Goal: Register for event/course

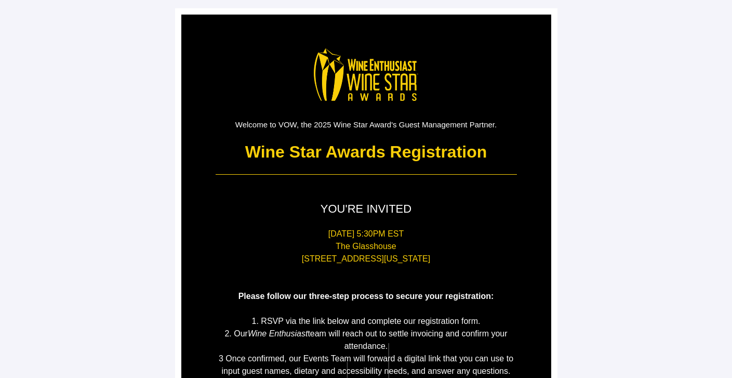
click at [634, 195] on main "Welcome to VOW, the 2025 Wine Star Award's Guest Management Partner. Wine Star …" at bounding box center [366, 288] width 732 height 577
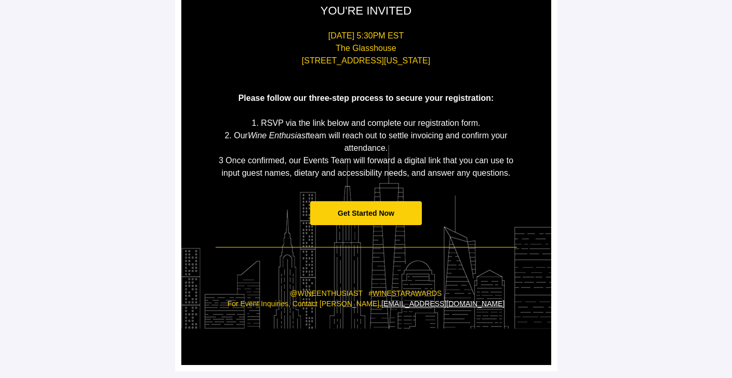
scroll to position [199, 0]
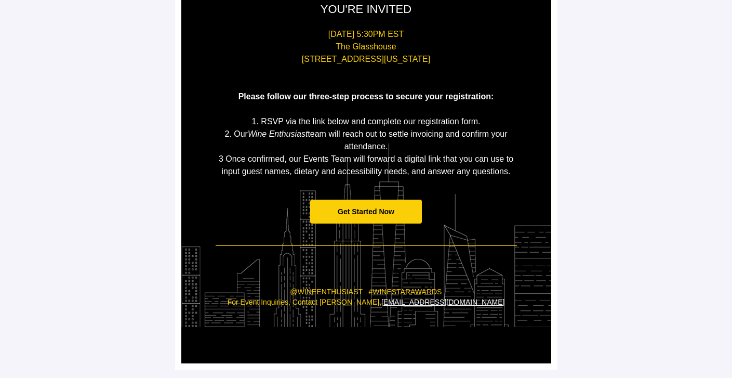
click at [357, 208] on span "Get Started Now" at bounding box center [366, 211] width 57 height 8
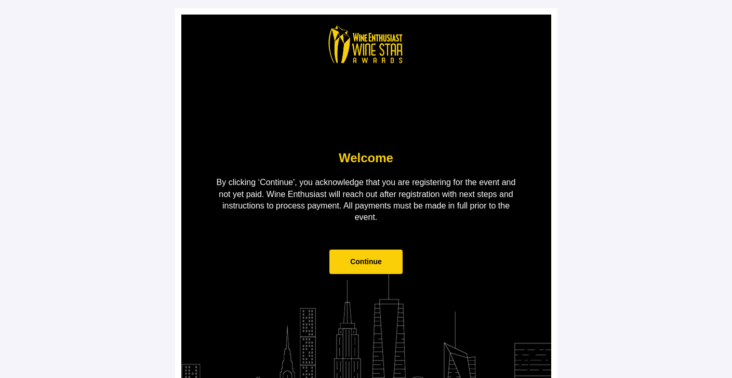
click at [371, 258] on span "Continue" at bounding box center [366, 261] width 32 height 8
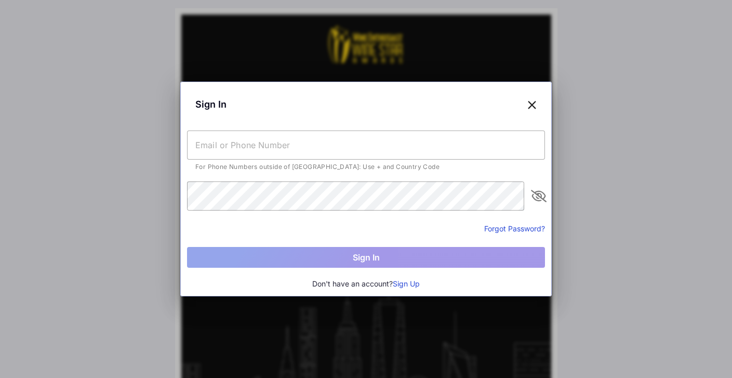
click at [303, 149] on input "text" at bounding box center [366, 144] width 358 height 29
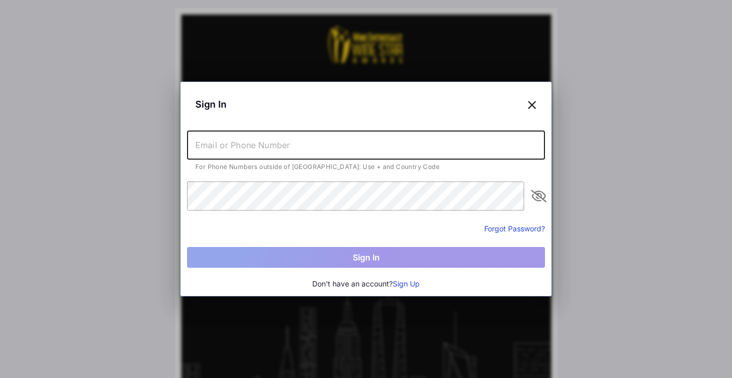
type input "[EMAIL_ADDRESS][DOMAIN_NAME]"
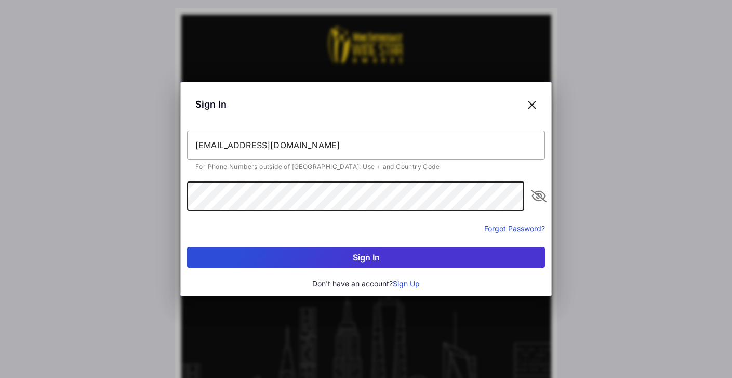
click at [325, 263] on button "Sign In" at bounding box center [366, 257] width 358 height 21
click at [108, 182] on div "Sign In [EMAIL_ADDRESS][DOMAIN_NAME] Email/Phone Number or password is not vali…" at bounding box center [366, 189] width 732 height 378
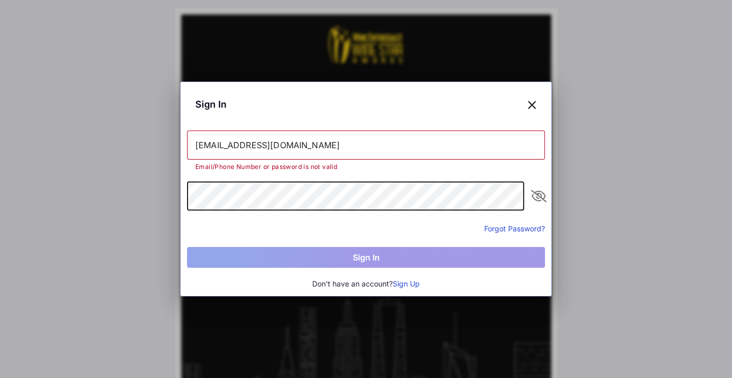
click at [503, 225] on button "Forgot Password?" at bounding box center [514, 228] width 61 height 11
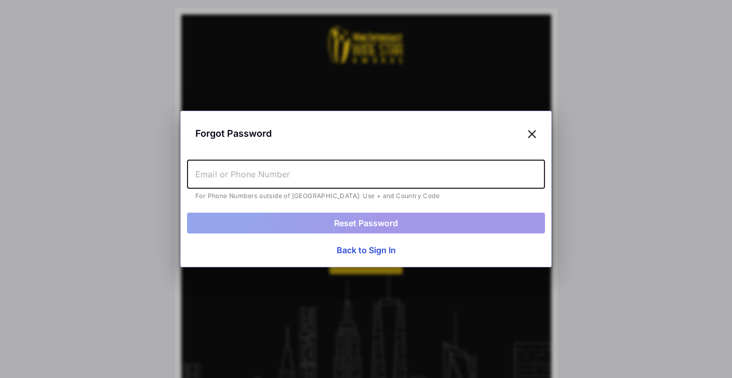
click at [310, 174] on input "text" at bounding box center [366, 173] width 358 height 29
type input "[EMAIL_ADDRESS][DOMAIN_NAME]"
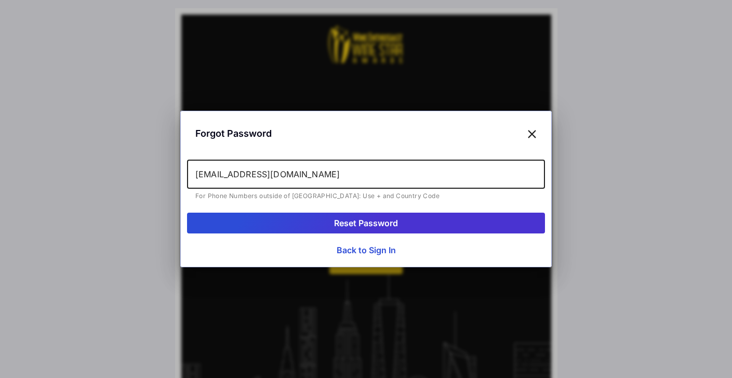
click at [373, 224] on button "Reset Password" at bounding box center [366, 222] width 358 height 21
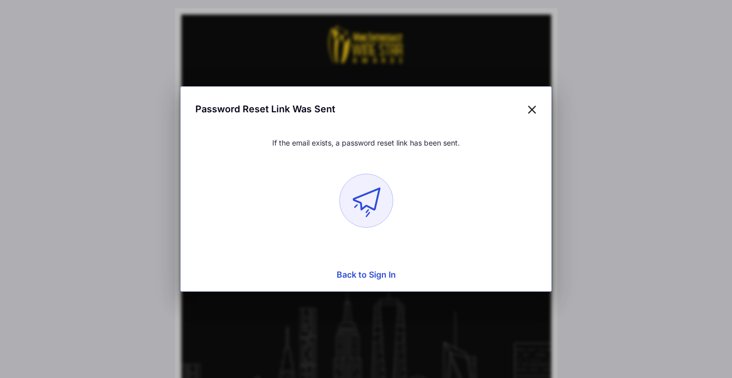
click at [375, 276] on button "Back to Sign In" at bounding box center [366, 274] width 358 height 21
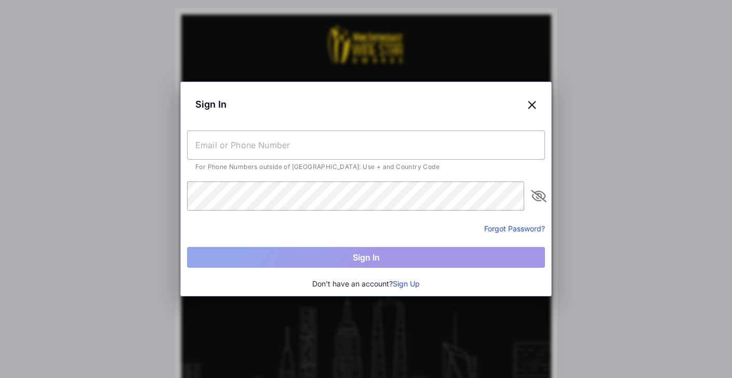
click at [409, 282] on button "Sign Up" at bounding box center [406, 283] width 27 height 11
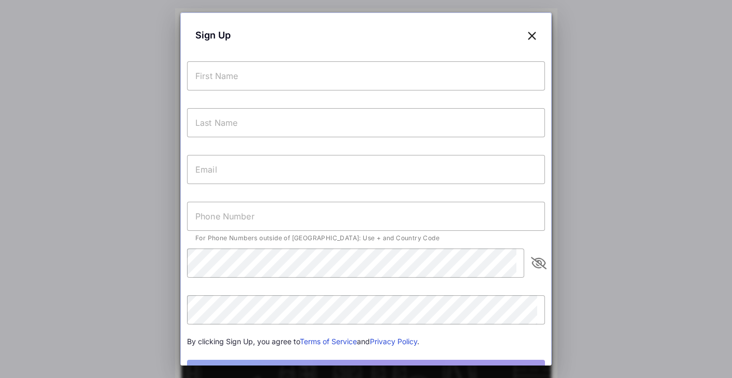
click at [248, 86] on input "text" at bounding box center [366, 75] width 358 height 29
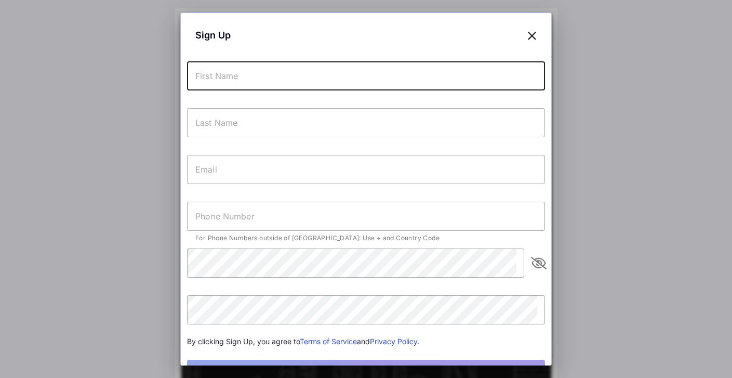
type input "Carolina"
type input "[PERSON_NAME]"
type input "[EMAIL_ADDRESS][DOMAIN_NAME]"
type input "[PHONE_NUMBER]"
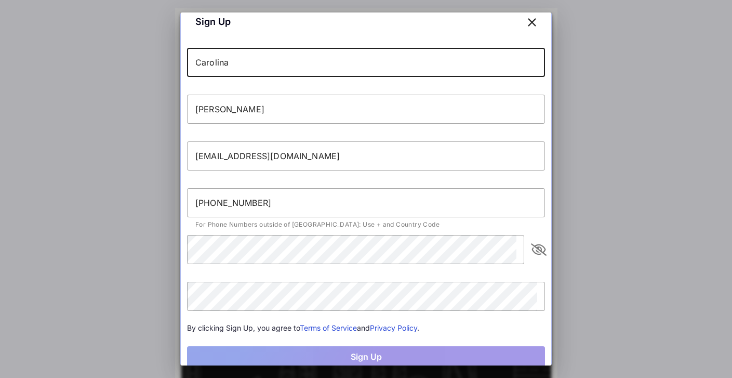
scroll to position [25, 0]
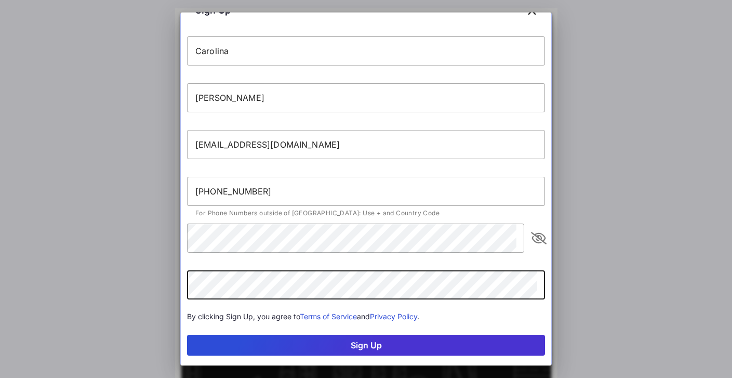
click at [349, 349] on button "Sign Up" at bounding box center [366, 344] width 358 height 21
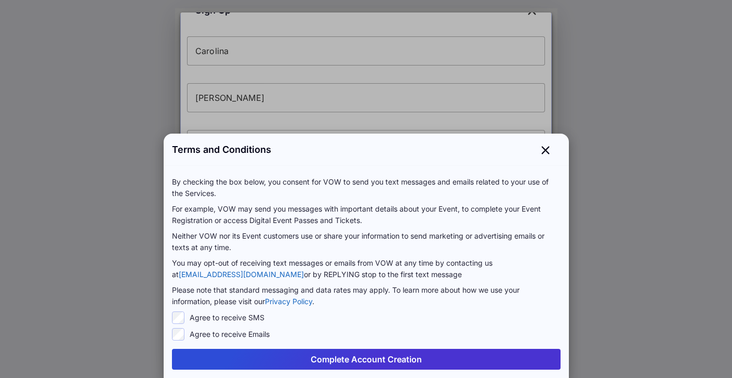
click at [347, 360] on button "Complete Account Creation" at bounding box center [366, 358] width 388 height 21
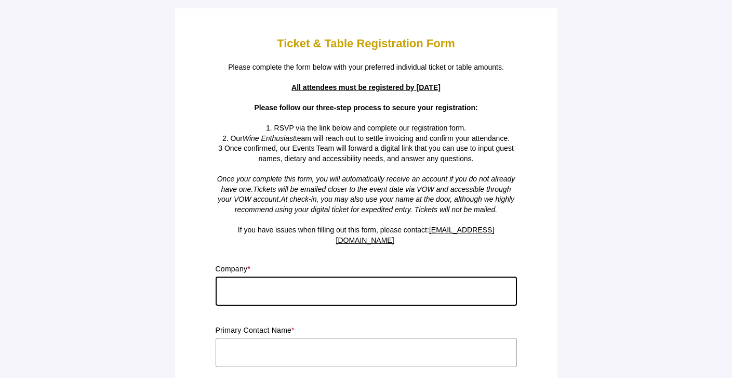
click at [372, 278] on input "text" at bounding box center [366, 290] width 301 height 29
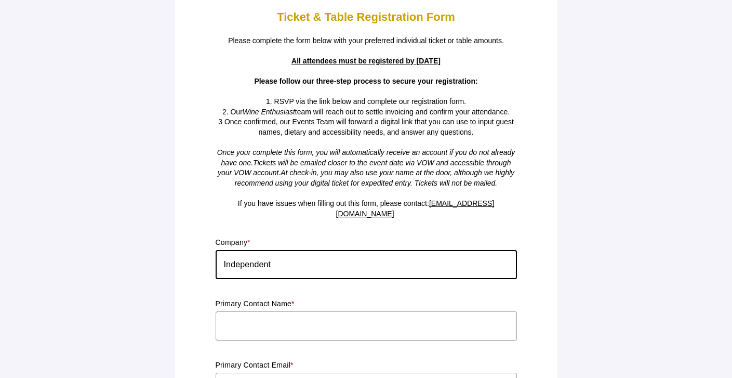
scroll to position [85, 0]
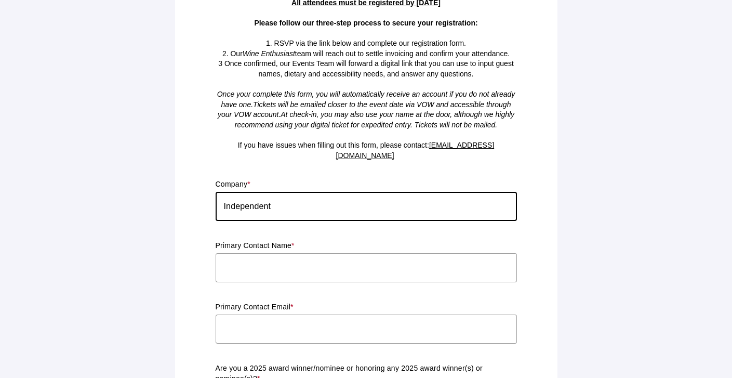
type input "Independent"
click at [308, 253] on input "text" at bounding box center [366, 267] width 301 height 29
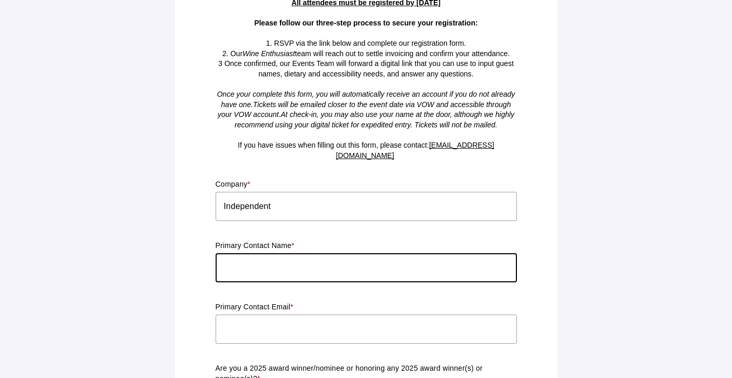
type input "[PERSON_NAME]"
type input "[EMAIL_ADDRESS][DOMAIN_NAME]"
type input "PA"
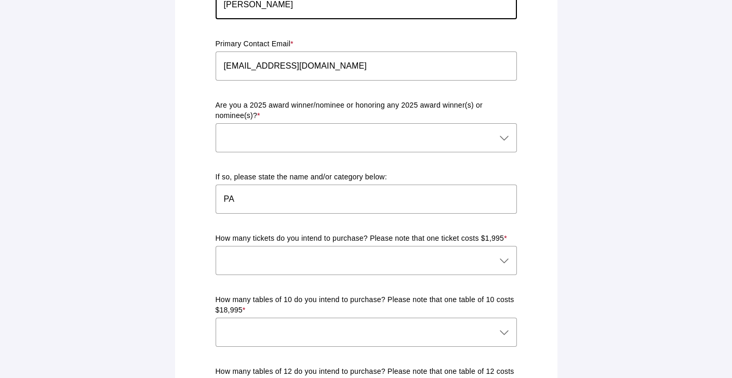
scroll to position [349, 0]
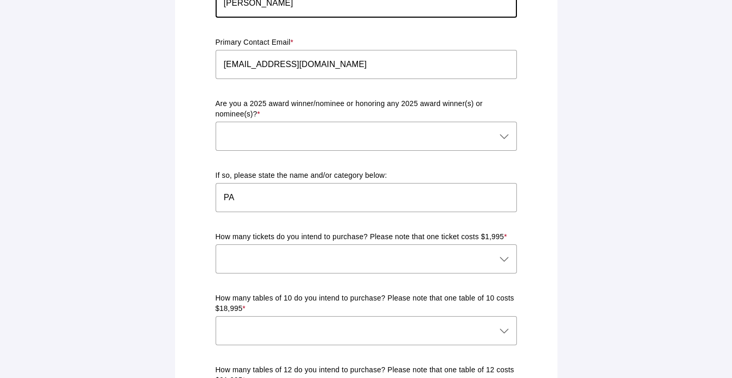
click at [313, 125] on div at bounding box center [356, 136] width 280 height 29
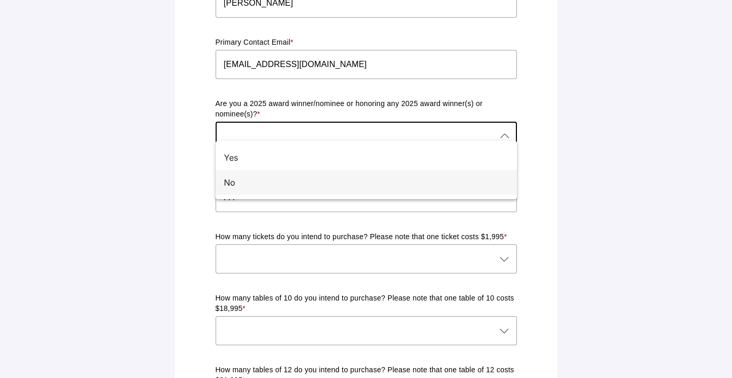
click at [275, 182] on div "No" at bounding box center [362, 182] width 276 height 12
type input "No"
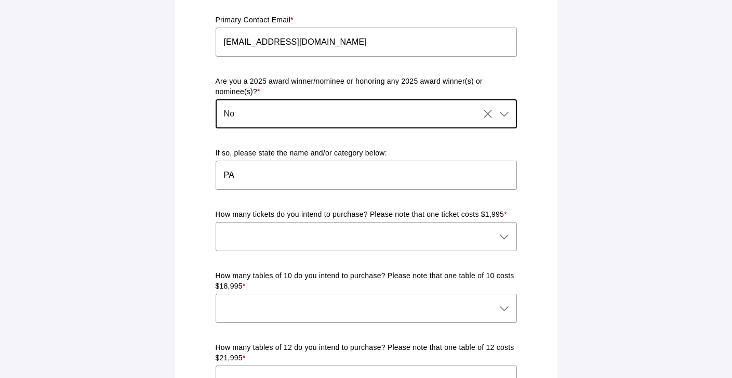
scroll to position [371, 0]
click at [316, 227] on div at bounding box center [356, 236] width 280 height 29
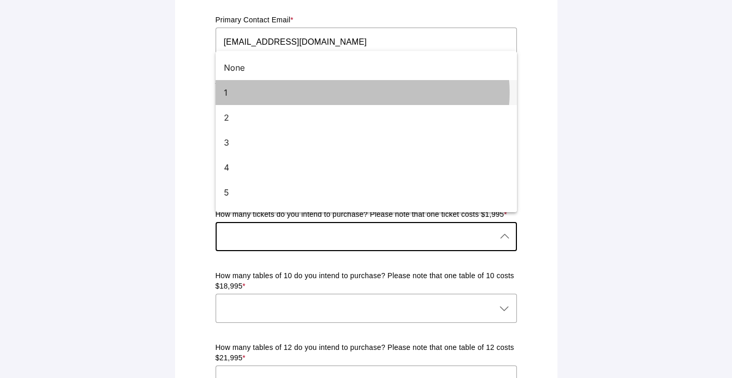
click at [267, 84] on div "1" at bounding box center [366, 92] width 301 height 25
type input "1"
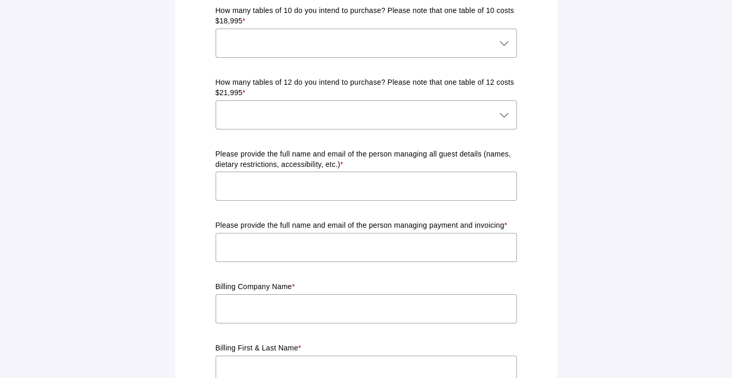
scroll to position [603, 0]
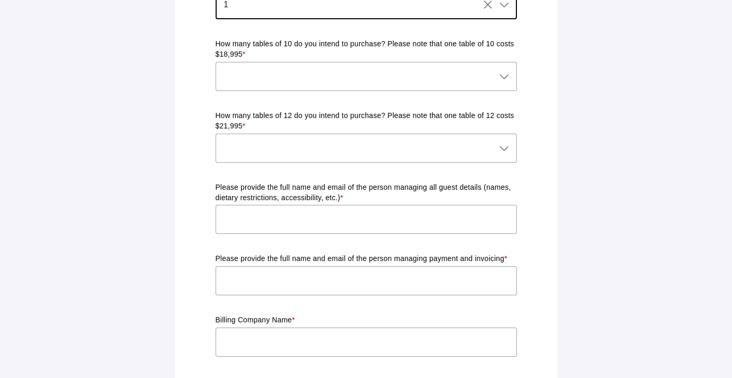
click at [403, 62] on div at bounding box center [356, 76] width 280 height 29
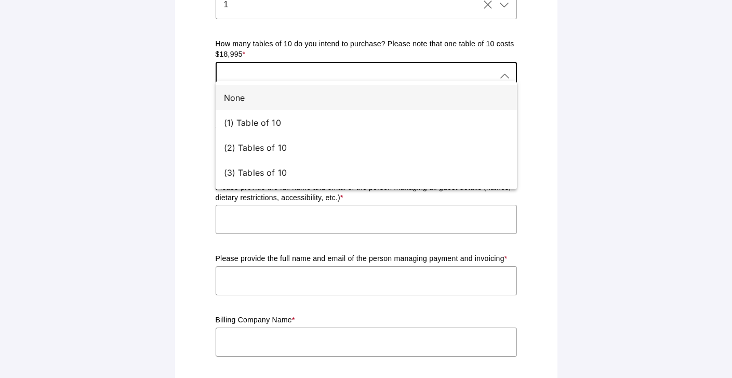
click at [394, 91] on div "None" at bounding box center [362, 97] width 276 height 12
type input "None"
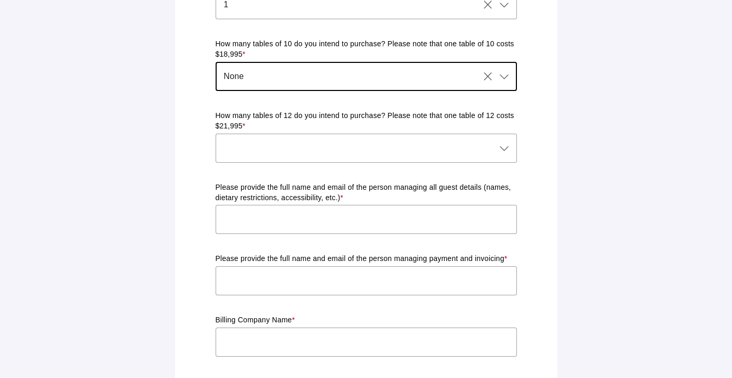
click at [401, 133] on div at bounding box center [356, 147] width 280 height 29
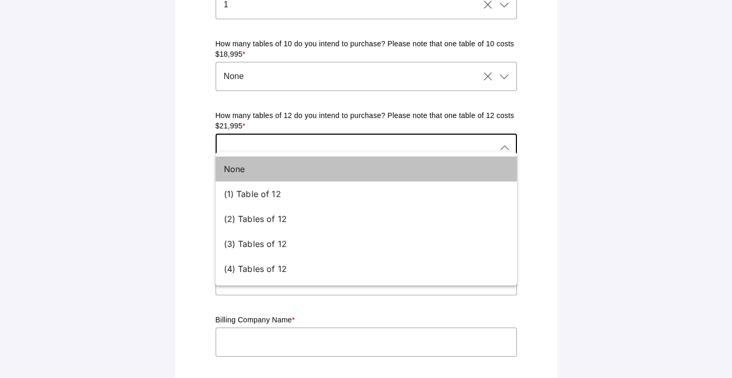
click at [390, 164] on div "None" at bounding box center [362, 169] width 276 height 12
type input "None"
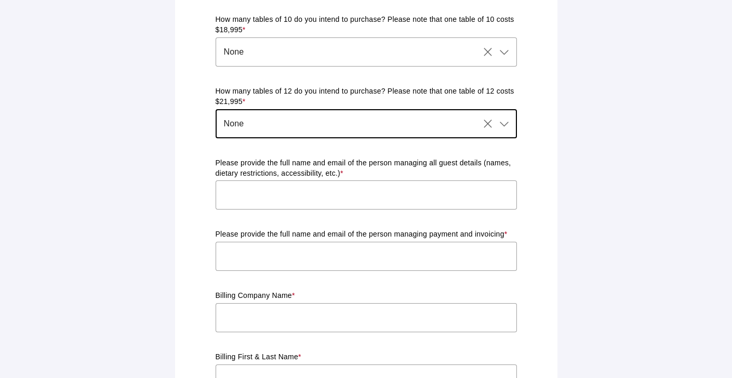
scroll to position [628, 0]
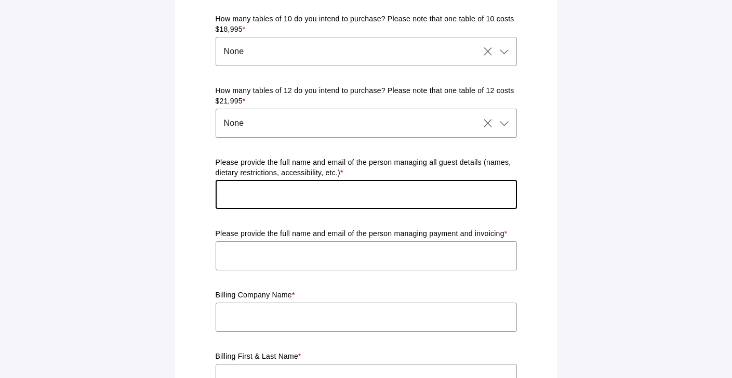
click at [391, 182] on input "text" at bounding box center [366, 194] width 301 height 29
type input "[EMAIL_ADDRESS][DOMAIN_NAME]"
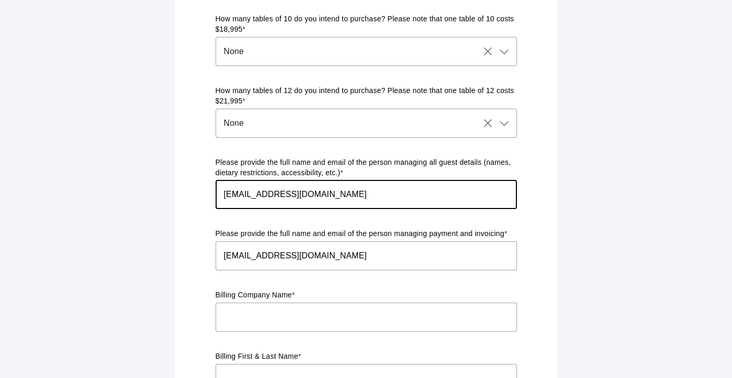
type input "EL [PERSON_NAME] 1152, CASA 9"
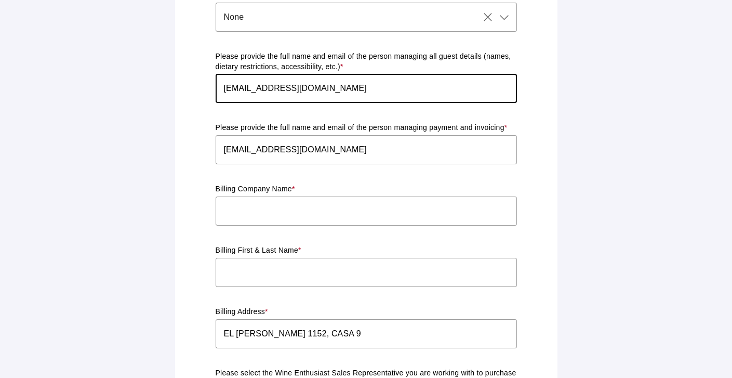
scroll to position [739, 0]
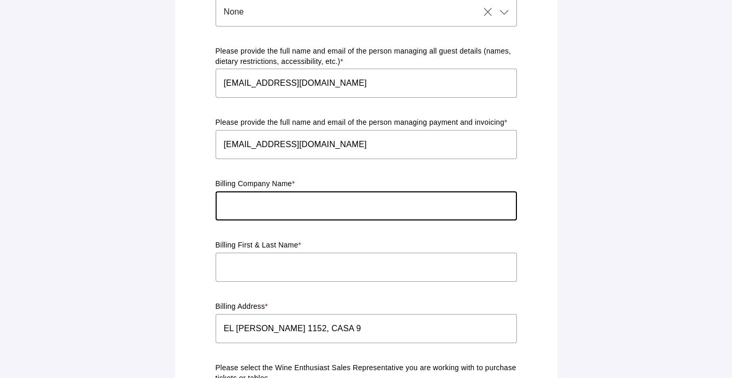
click at [326, 203] on input "text" at bounding box center [366, 205] width 301 height 29
click at [221, 194] on input "caroleya" at bounding box center [366, 205] width 301 height 29
type input "@caroleya"
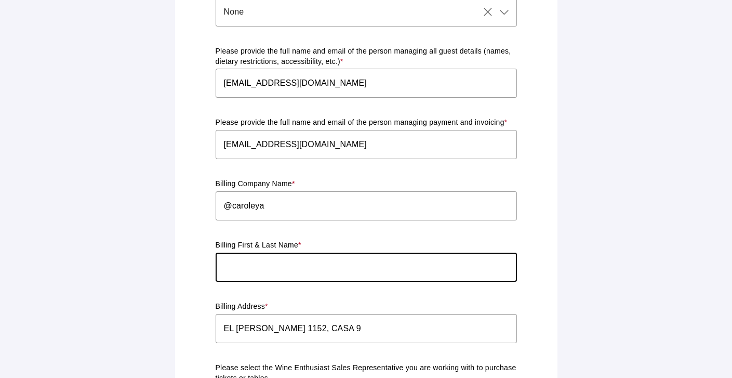
click at [245, 258] on input "text" at bounding box center [366, 266] width 301 height 29
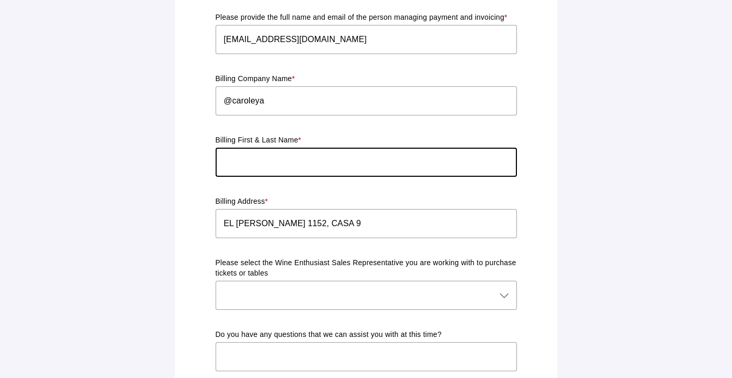
scroll to position [846, 0]
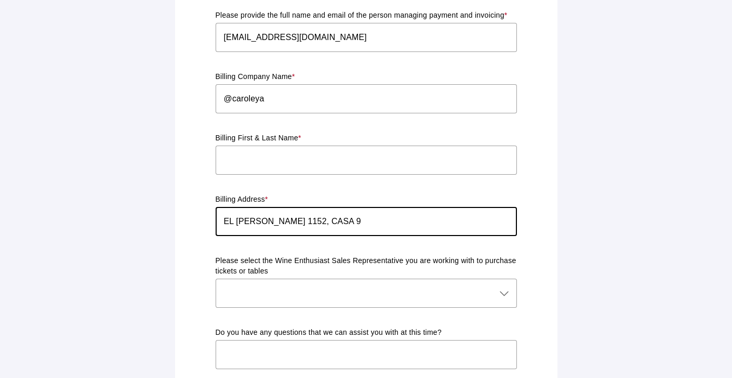
drag, startPoint x: 343, startPoint y: 211, endPoint x: 160, endPoint y: 189, distance: 184.1
click at [328, 278] on div at bounding box center [356, 292] width 280 height 29
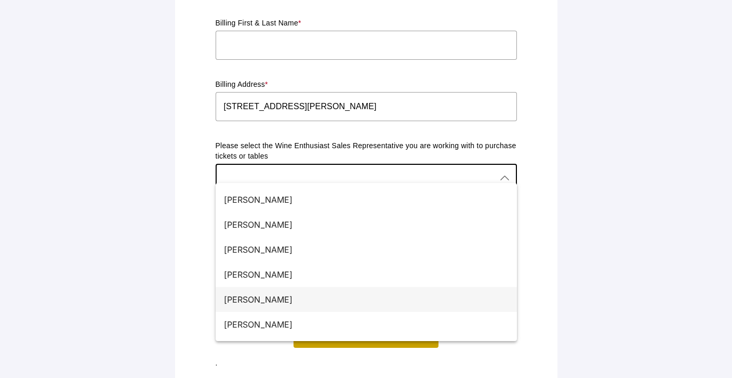
scroll to position [959, 0]
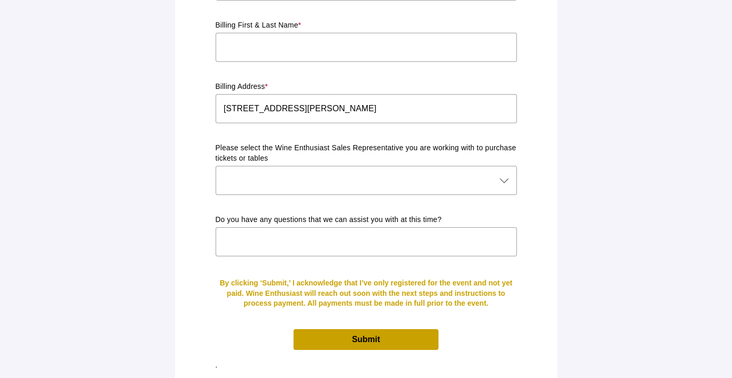
scroll to position [957, 0]
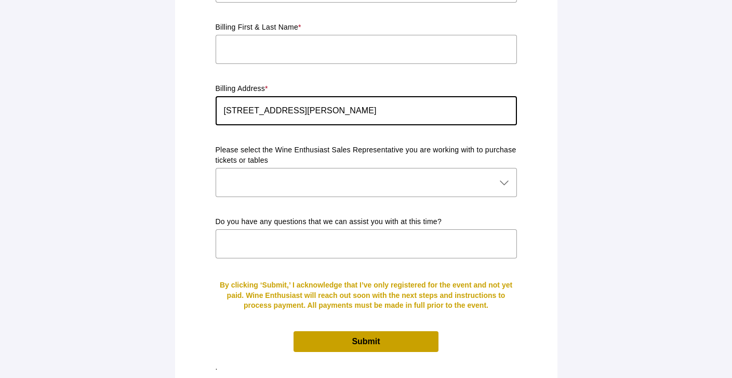
click at [303, 96] on input "[STREET_ADDRESS][PERSON_NAME]" at bounding box center [366, 110] width 301 height 29
click at [304, 102] on input "[STREET_ADDRESS][PERSON_NAME]" at bounding box center [366, 110] width 301 height 29
type input "[STREET_ADDRESS][PERSON_NAME]"
click at [354, 168] on div at bounding box center [356, 182] width 280 height 29
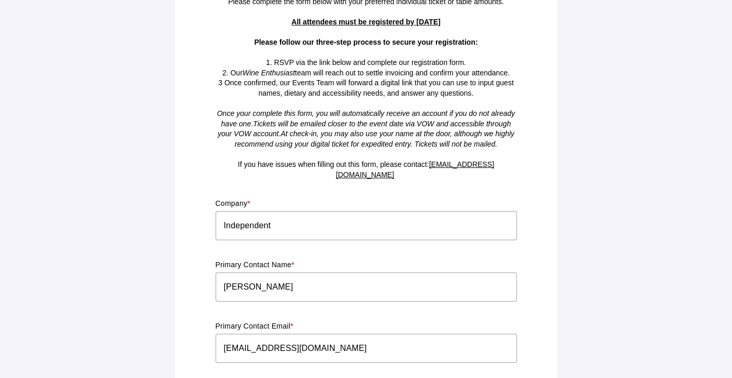
scroll to position [0, 0]
